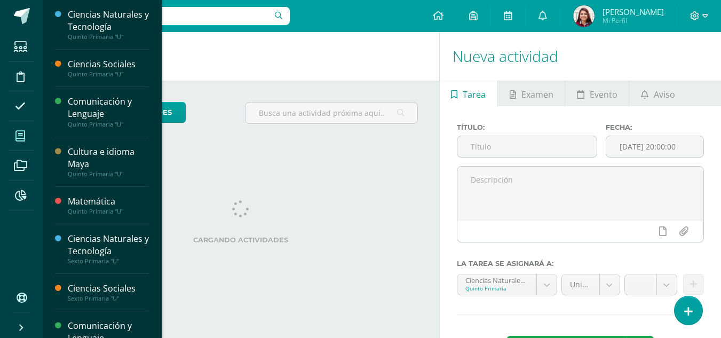
click at [22, 132] on icon at bounding box center [20, 136] width 10 height 11
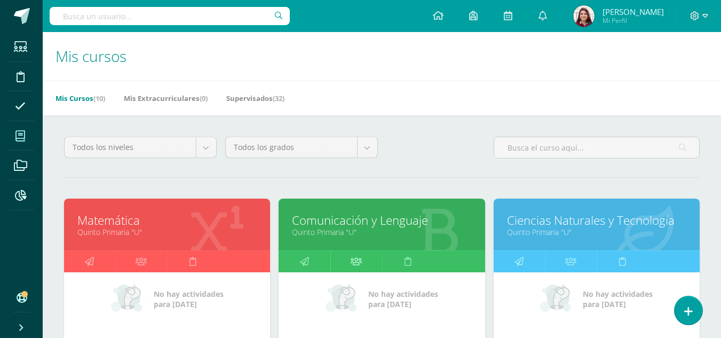
click at [333, 261] on link at bounding box center [356, 261] width 52 height 21
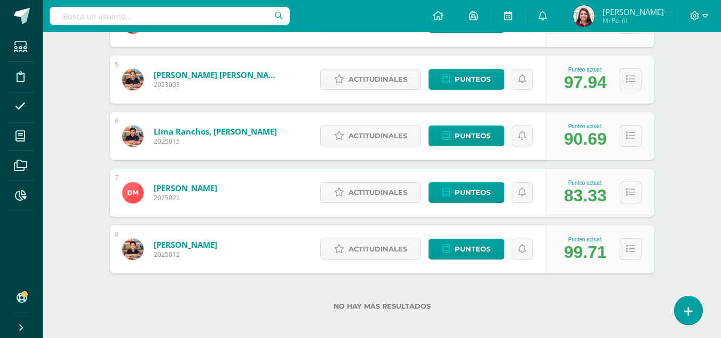
scroll to position [406, 0]
